Goal: Task Accomplishment & Management: Manage account settings

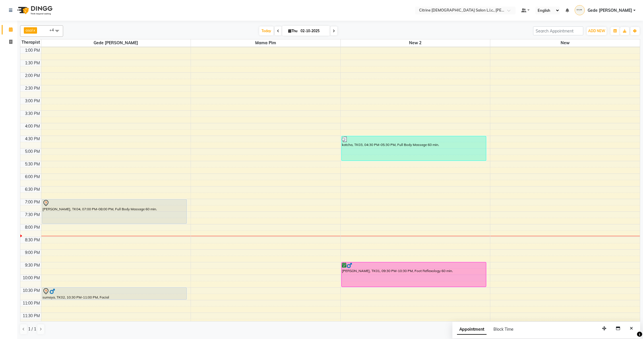
scroll to position [327, 0]
click at [48, 238] on div "12:00 AM 12:30 AM 1:00 AM 1:30 AM 2:00 AM 2:30 AM 3:00 AM 3:30 AM 4:00 AM 4:30 …" at bounding box center [329, 23] width 619 height 606
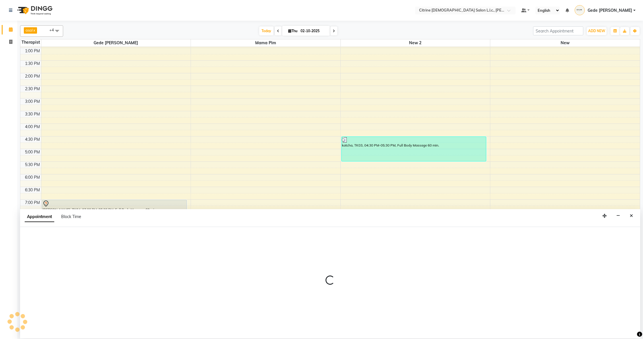
select select "70726"
select select "1230"
select select "tentative"
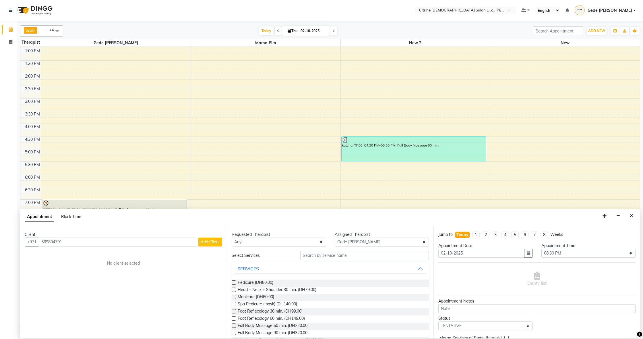
type input "569804791"
click at [210, 241] on span "Add Client" at bounding box center [210, 241] width 19 height 5
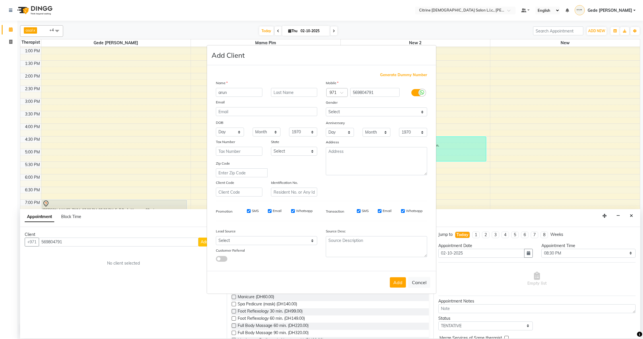
type input "arun"
drag, startPoint x: 294, startPoint y: 90, endPoint x: 299, endPoint y: 119, distance: 29.5
type input "y"
click at [401, 284] on button "Add" at bounding box center [398, 282] width 16 height 10
select select
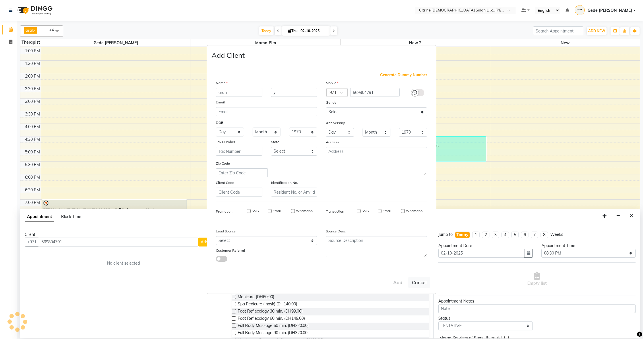
select select
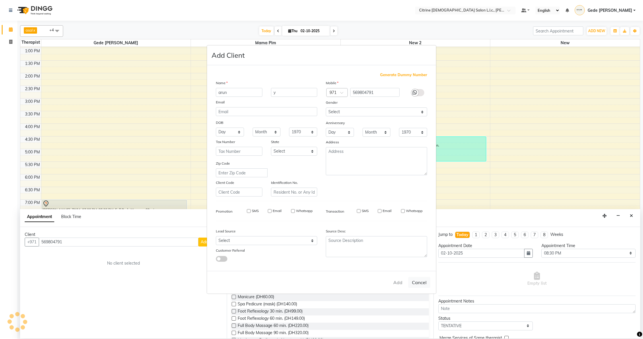
select select
checkbox input "false"
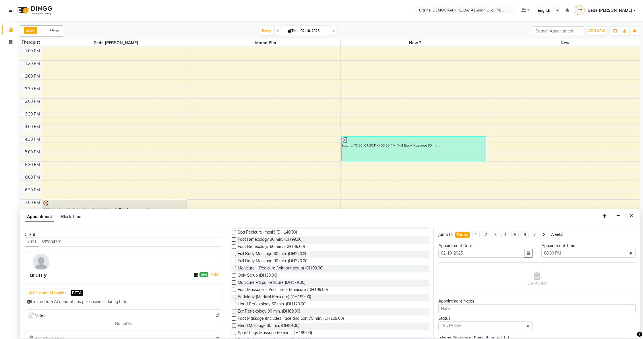
scroll to position [70, 0]
click at [302, 263] on span "Full Body Massage 90 min. (DH320.00)" at bounding box center [273, 262] width 71 height 7
checkbox input "false"
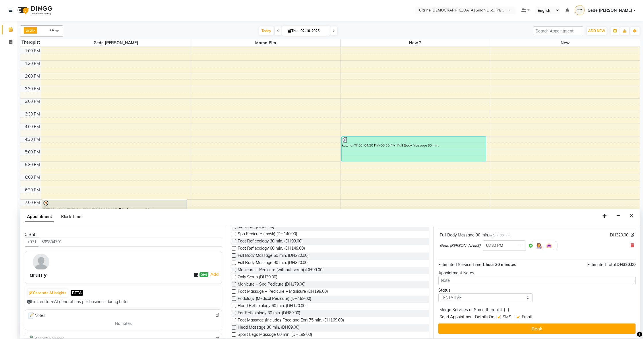
scroll to position [34, 0]
select select "confirm booking"
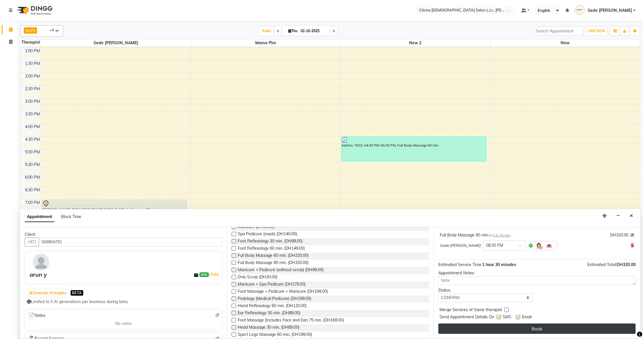
click at [502, 326] on button "Book" at bounding box center [536, 328] width 197 height 10
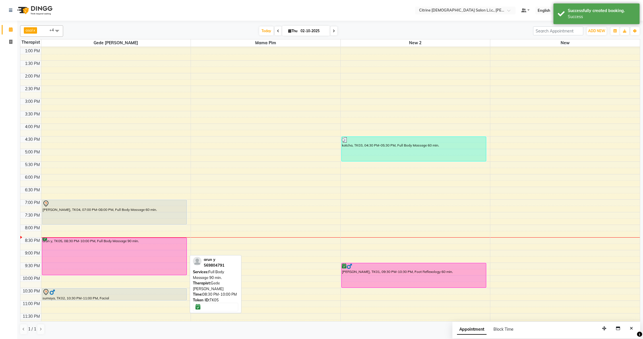
click at [59, 249] on div "arun y, TK05, 08:30 PM-10:00 PM, Full Body Massage 90 min." at bounding box center [114, 256] width 145 height 37
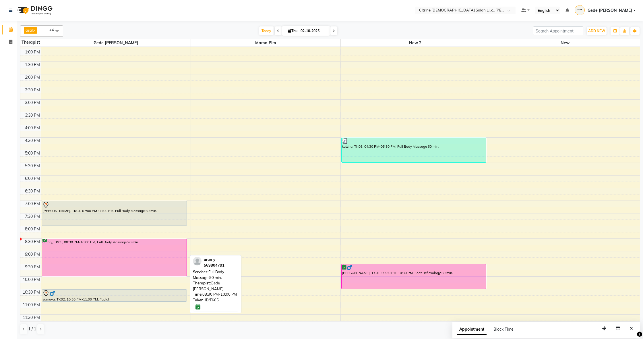
click at [77, 246] on div "arun y, TK05, 08:30 PM-10:00 PM, Full Body Massage 90 min." at bounding box center [114, 257] width 145 height 37
select select "6"
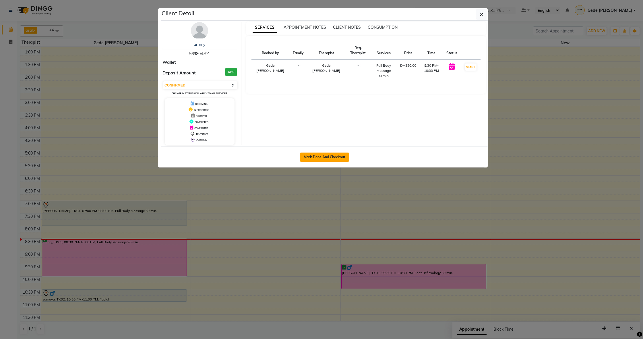
click at [320, 156] on button "Mark Done And Checkout" at bounding box center [324, 156] width 49 height 9
select select "service"
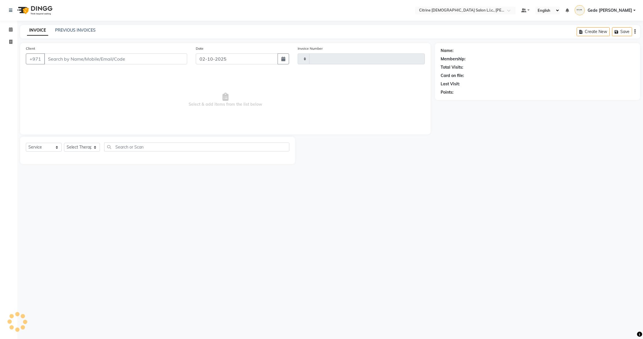
type input "0586"
select select "7896"
type input "569804791"
select select "70726"
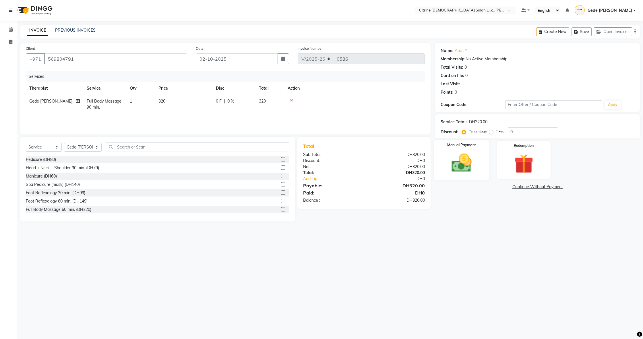
click at [467, 160] on img at bounding box center [461, 162] width 33 height 23
click at [486, 187] on span "CARD" at bounding box center [482, 187] width 12 height 7
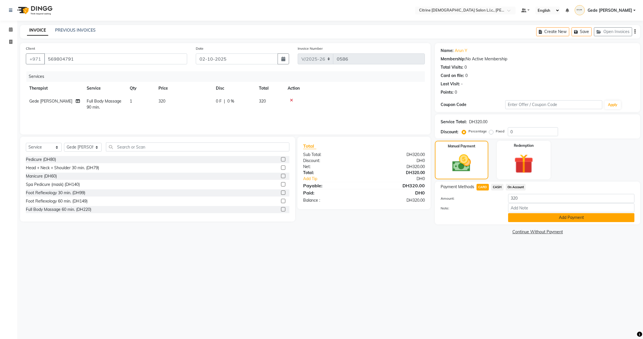
click at [546, 215] on button "Add Payment" at bounding box center [571, 217] width 126 height 9
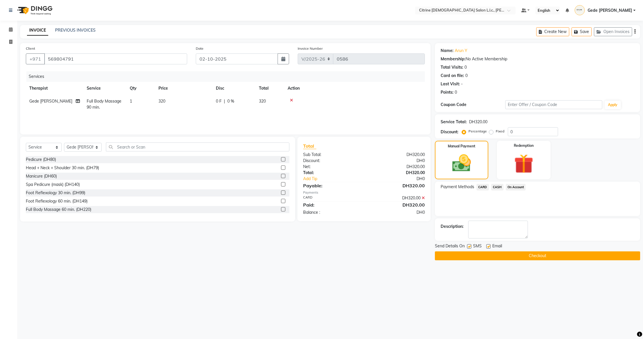
click at [533, 256] on button "Checkout" at bounding box center [537, 255] width 205 height 9
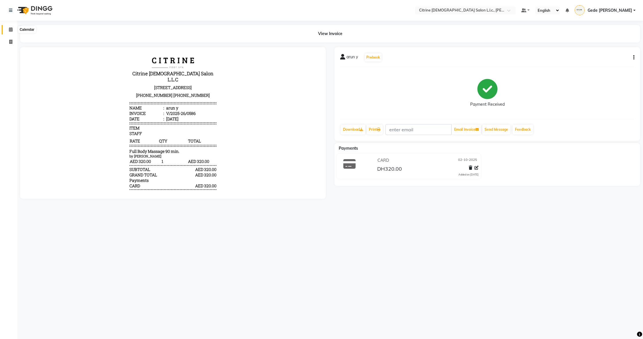
click at [11, 30] on icon at bounding box center [11, 29] width 4 height 4
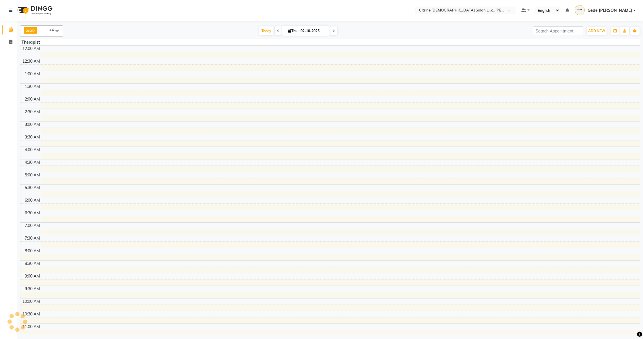
scroll to position [323, 0]
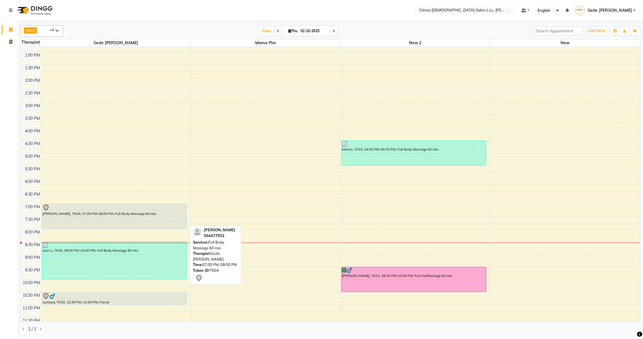
click at [139, 218] on div "[PERSON_NAME], TK04, 07:00 PM-08:00 PM, Full Body Massage 60 min." at bounding box center [114, 216] width 145 height 24
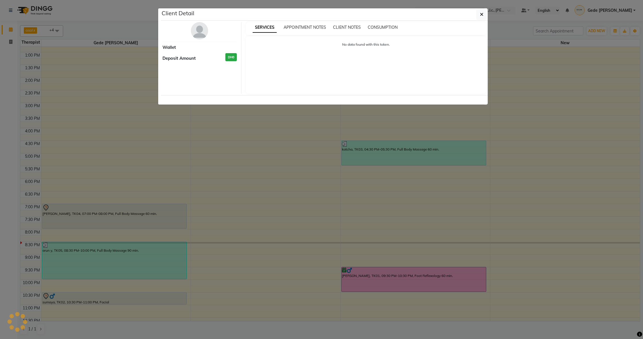
select select "7"
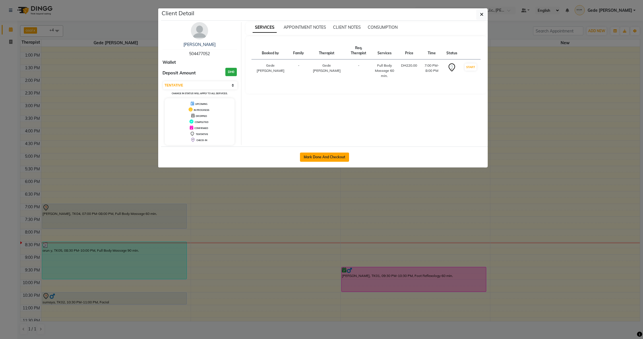
click at [331, 154] on button "Mark Done And Checkout" at bounding box center [324, 156] width 49 height 9
select select "service"
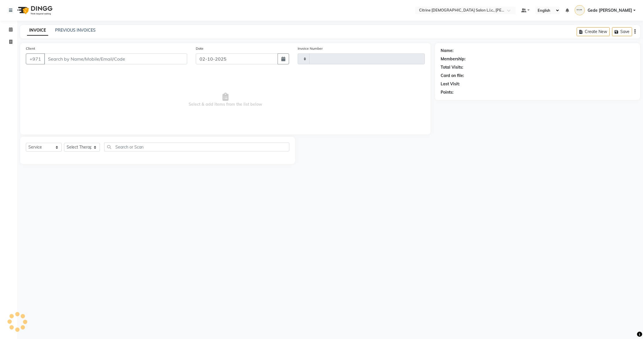
type input "0587"
select select "3"
select select "7896"
type input "504477052"
select select "70726"
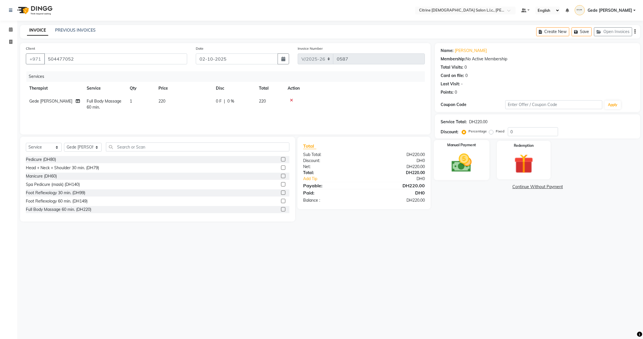
click at [446, 163] on img at bounding box center [461, 162] width 33 height 23
click at [482, 188] on span "CARD" at bounding box center [482, 187] width 12 height 7
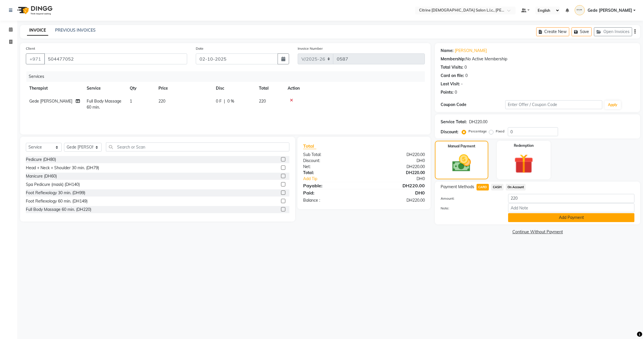
click at [537, 216] on button "Add Payment" at bounding box center [571, 217] width 126 height 9
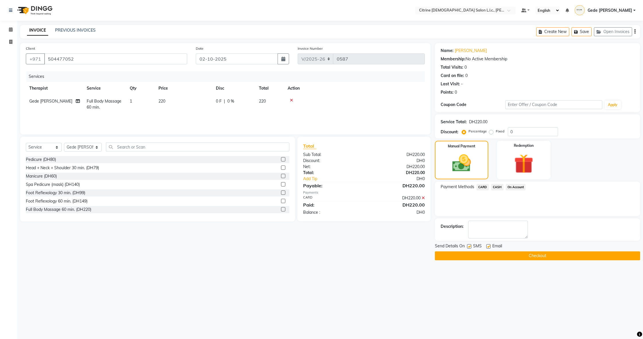
click at [485, 186] on span "CARD" at bounding box center [482, 187] width 12 height 7
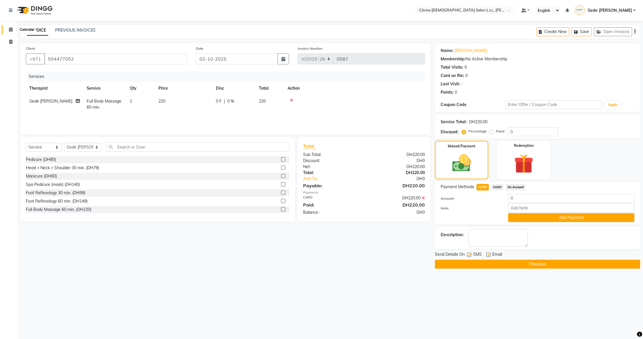
click at [12, 30] on icon at bounding box center [11, 29] width 4 height 4
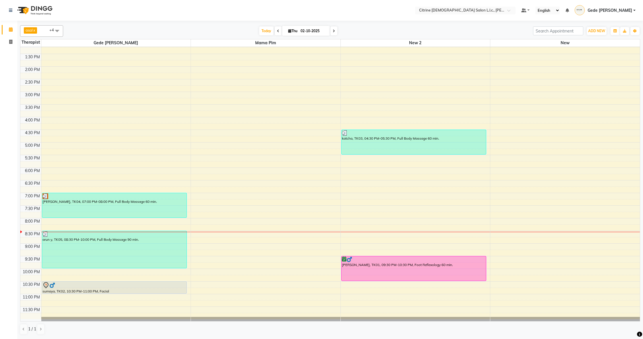
scroll to position [334, 0]
click at [118, 203] on div "[PERSON_NAME], TK04, 07:00 PM-08:00 PM, Full Body Massage 60 min." at bounding box center [114, 205] width 145 height 24
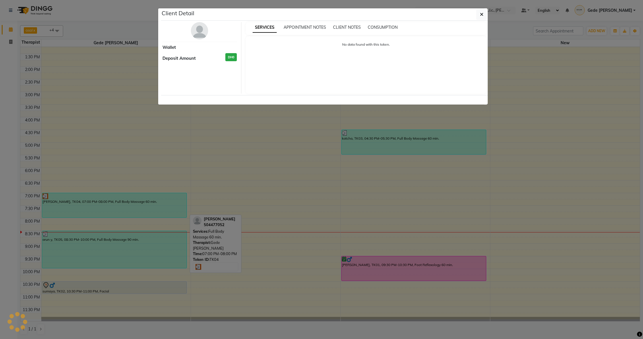
select select "3"
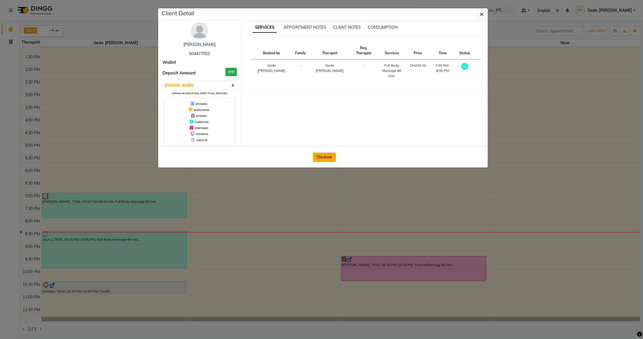
click at [322, 155] on button "Checkout" at bounding box center [324, 156] width 23 height 9
select select "service"
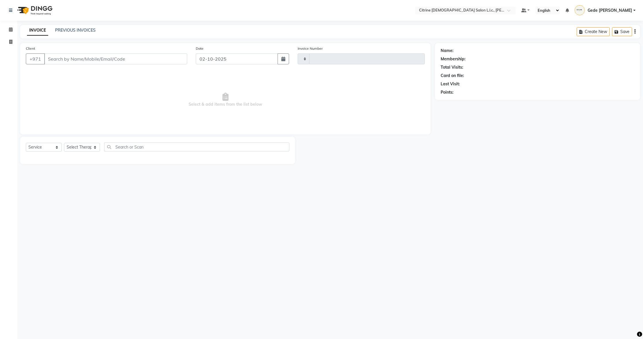
type input "0587"
select select "7896"
type input "504477052"
select select "70726"
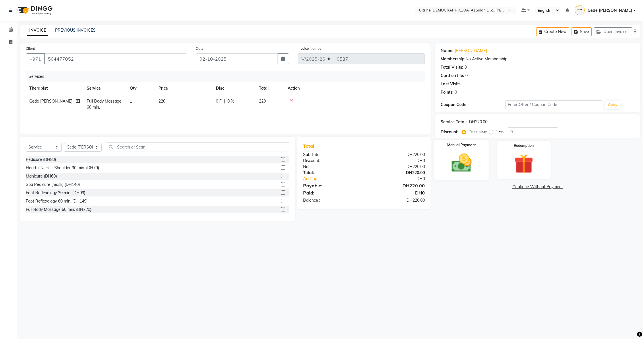
click at [471, 162] on img at bounding box center [461, 162] width 33 height 23
click at [484, 189] on span "CARD" at bounding box center [482, 187] width 12 height 7
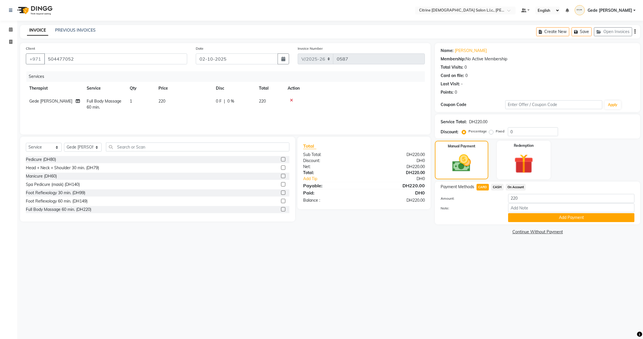
click at [529, 225] on div "Name: [PERSON_NAME] Membership: No Active Membership Total Visits: 0 Card on fi…" at bounding box center [539, 139] width 209 height 193
click at [530, 220] on button "Add Payment" at bounding box center [571, 217] width 126 height 9
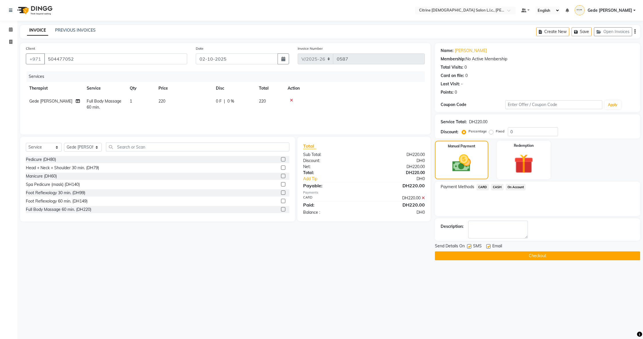
click at [485, 253] on button "Checkout" at bounding box center [537, 255] width 205 height 9
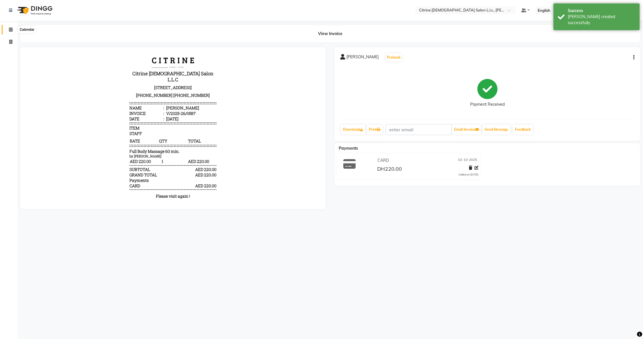
click at [9, 27] on icon at bounding box center [11, 29] width 4 height 4
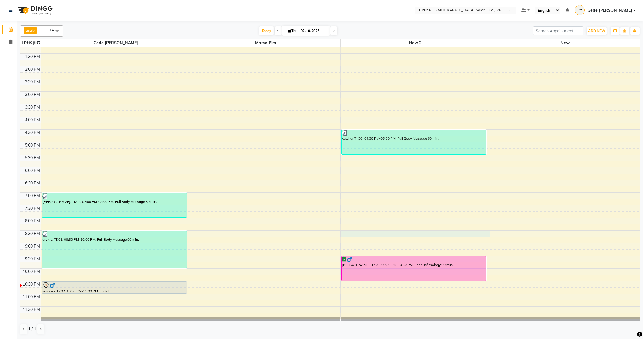
click at [358, 234] on div "12:00 AM 12:30 AM 1:00 AM 1:30 AM 2:00 AM 2:30 AM 3:00 AM 3:30 AM 4:00 AM 4:30 …" at bounding box center [329, 16] width 619 height 606
select select "88909"
select select "tentative"
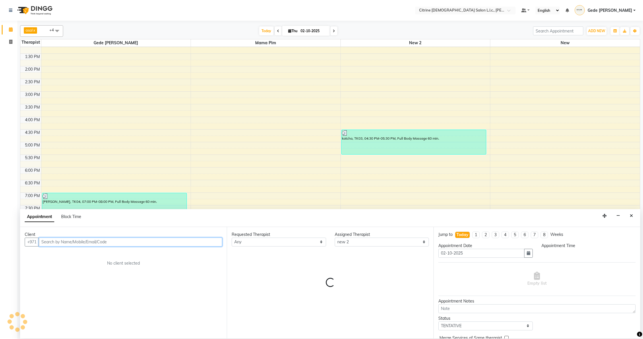
select select "1230"
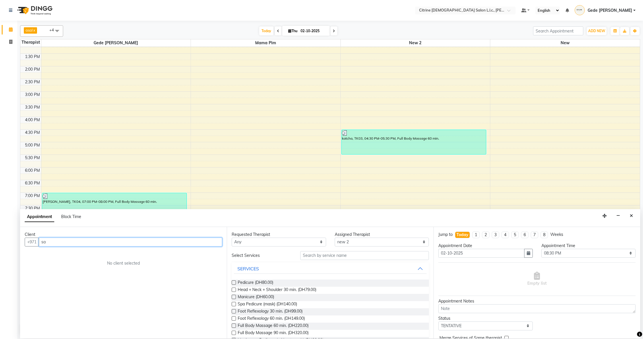
type input "s"
click at [86, 253] on ngb-highlight "562124243" at bounding box center [81, 254] width 26 height 6
type input "562124243"
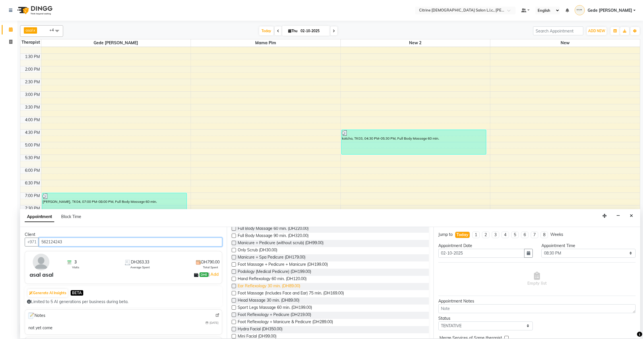
scroll to position [97, 0]
